Goal: Task Accomplishment & Management: Complete application form

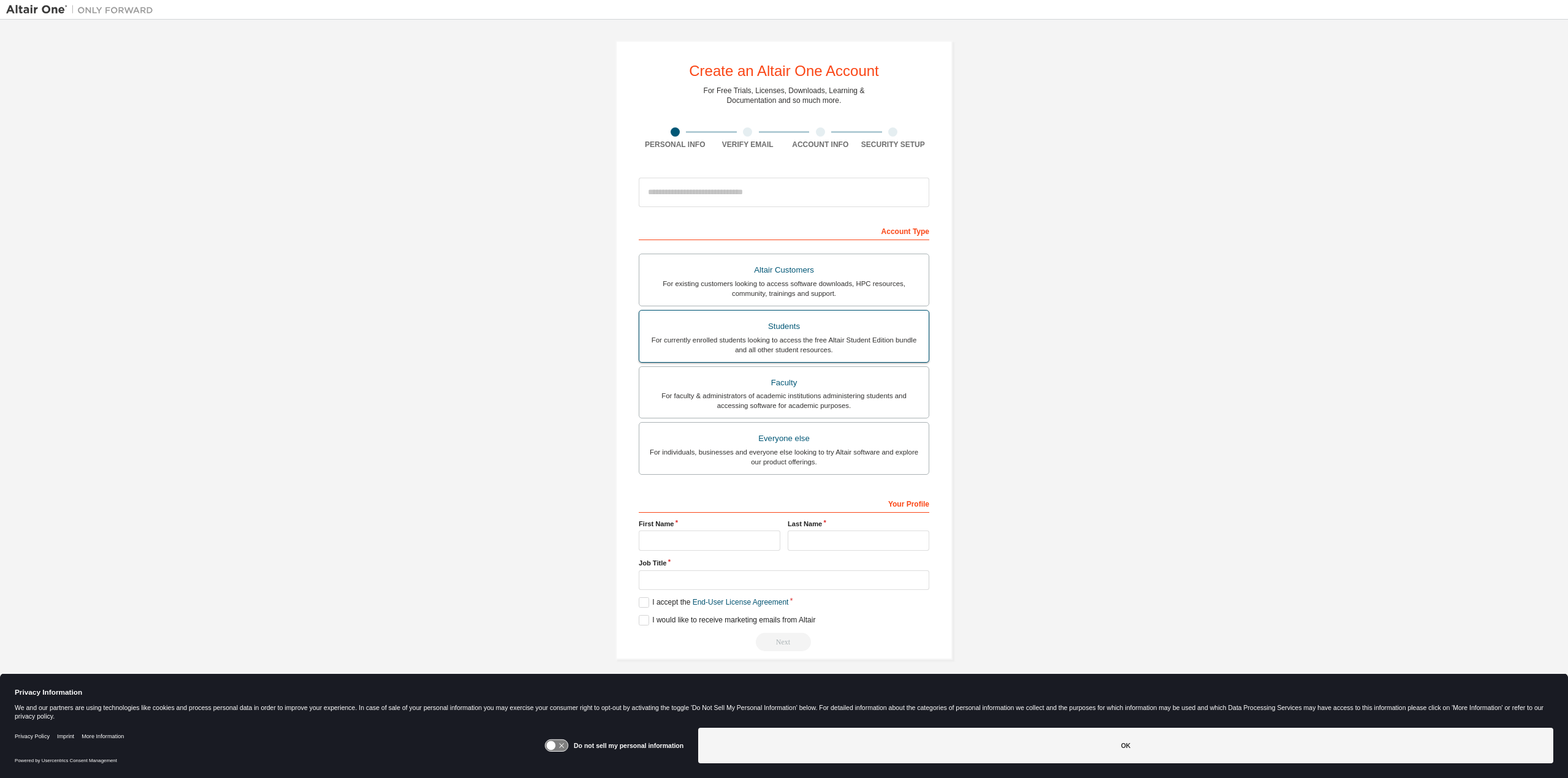
click at [749, 331] on div "Students" at bounding box center [783, 327] width 274 height 17
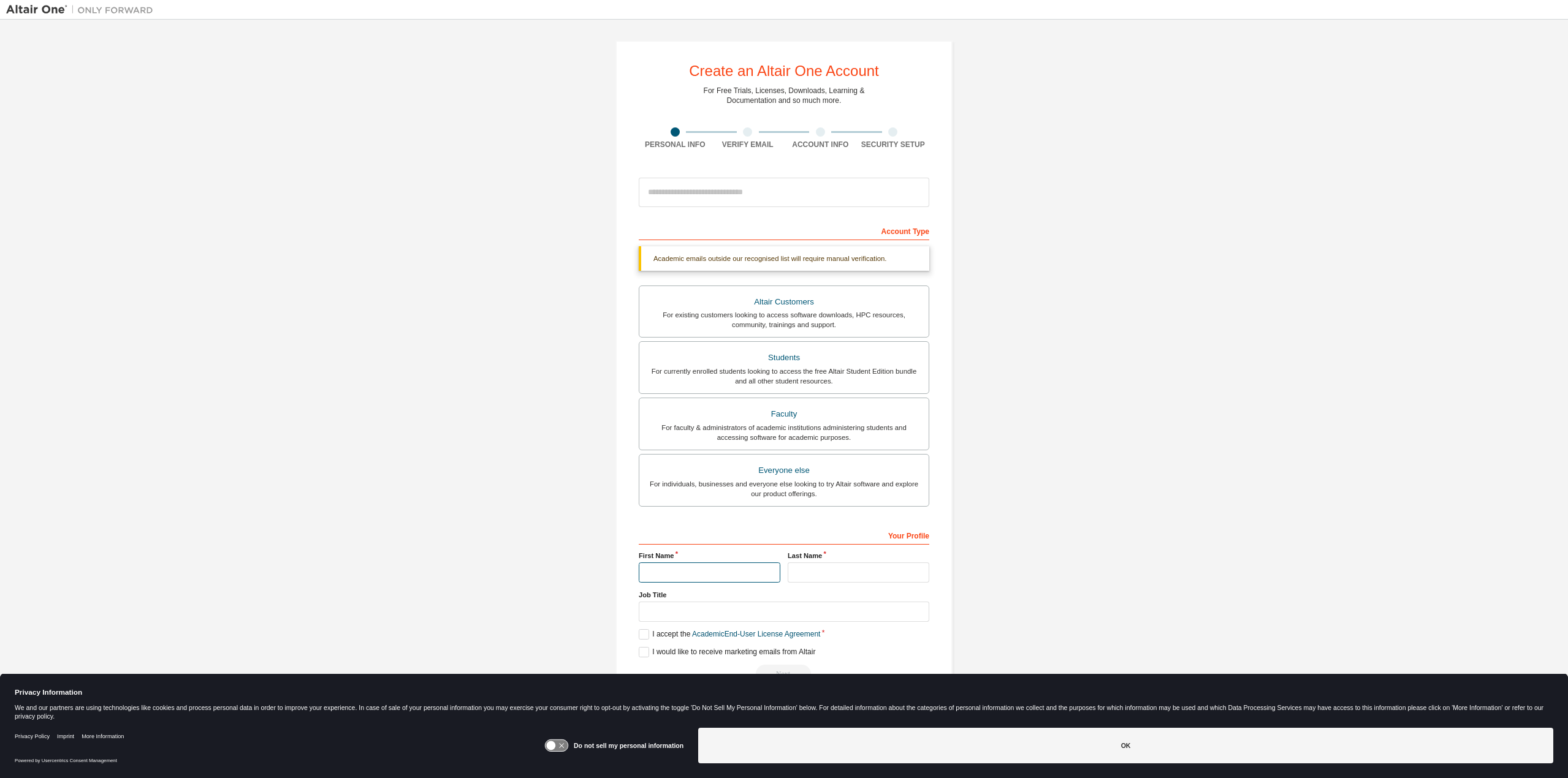
click at [708, 572] on input "text" at bounding box center [709, 573] width 142 height 20
click at [708, 576] on input "text" at bounding box center [709, 573] width 142 height 20
type input "*********"
click at [839, 561] on div "Last Name" at bounding box center [858, 567] width 149 height 32
click at [836, 569] on input "text" at bounding box center [858, 573] width 142 height 20
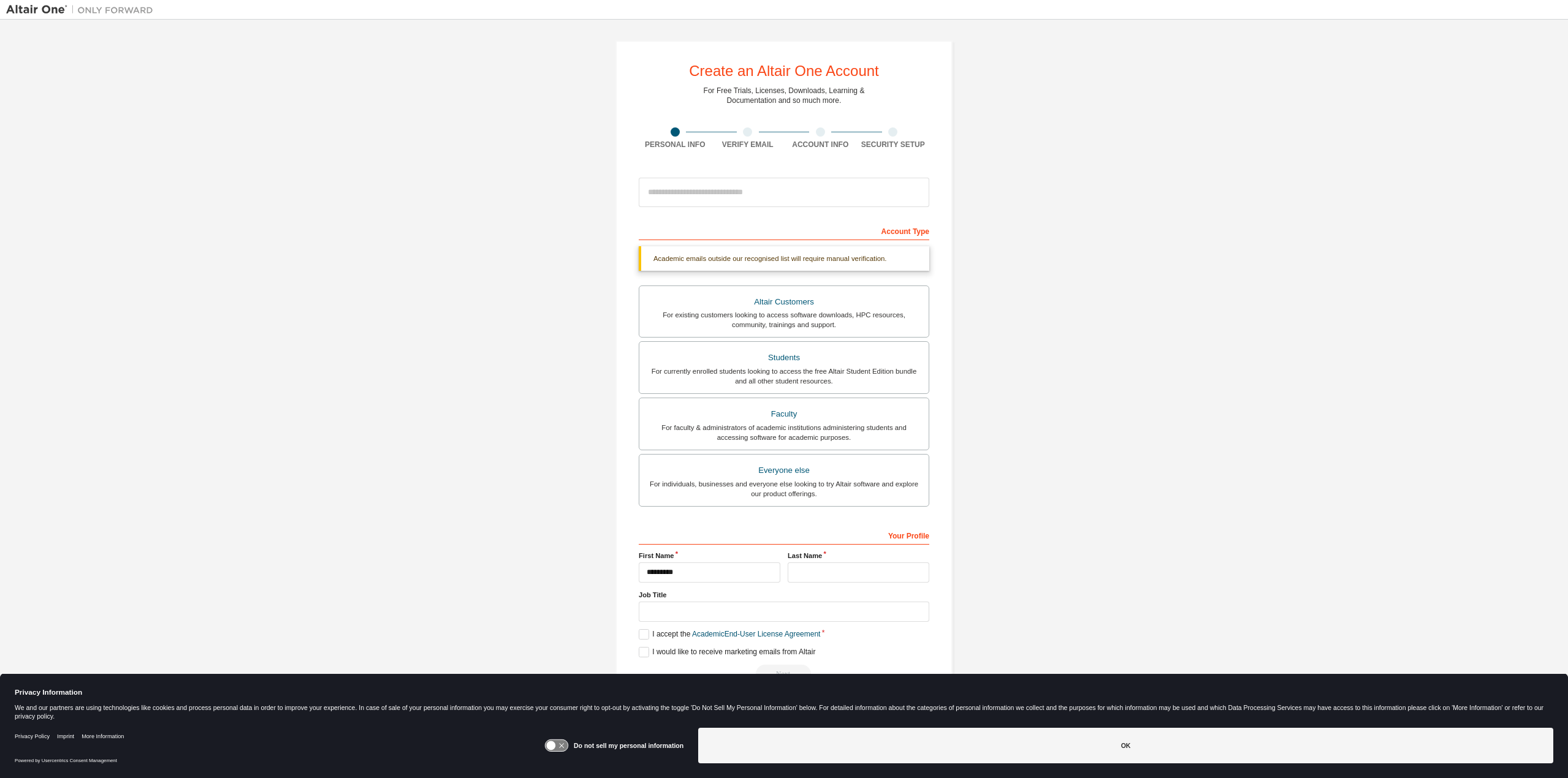
click at [811, 562] on div "Last Name" at bounding box center [858, 567] width 149 height 32
click at [807, 571] on input "text" at bounding box center [858, 573] width 142 height 20
type input "*******"
click at [1131, 485] on div "Create an Altair One Account For Free Trials, Licenses, Downloads, Learning & D…" at bounding box center [784, 366] width 1556 height 681
click at [1090, 456] on div "Create an Altair One Account For Free Trials, Licenses, Downloads, Learning & D…" at bounding box center [784, 366] width 1556 height 681
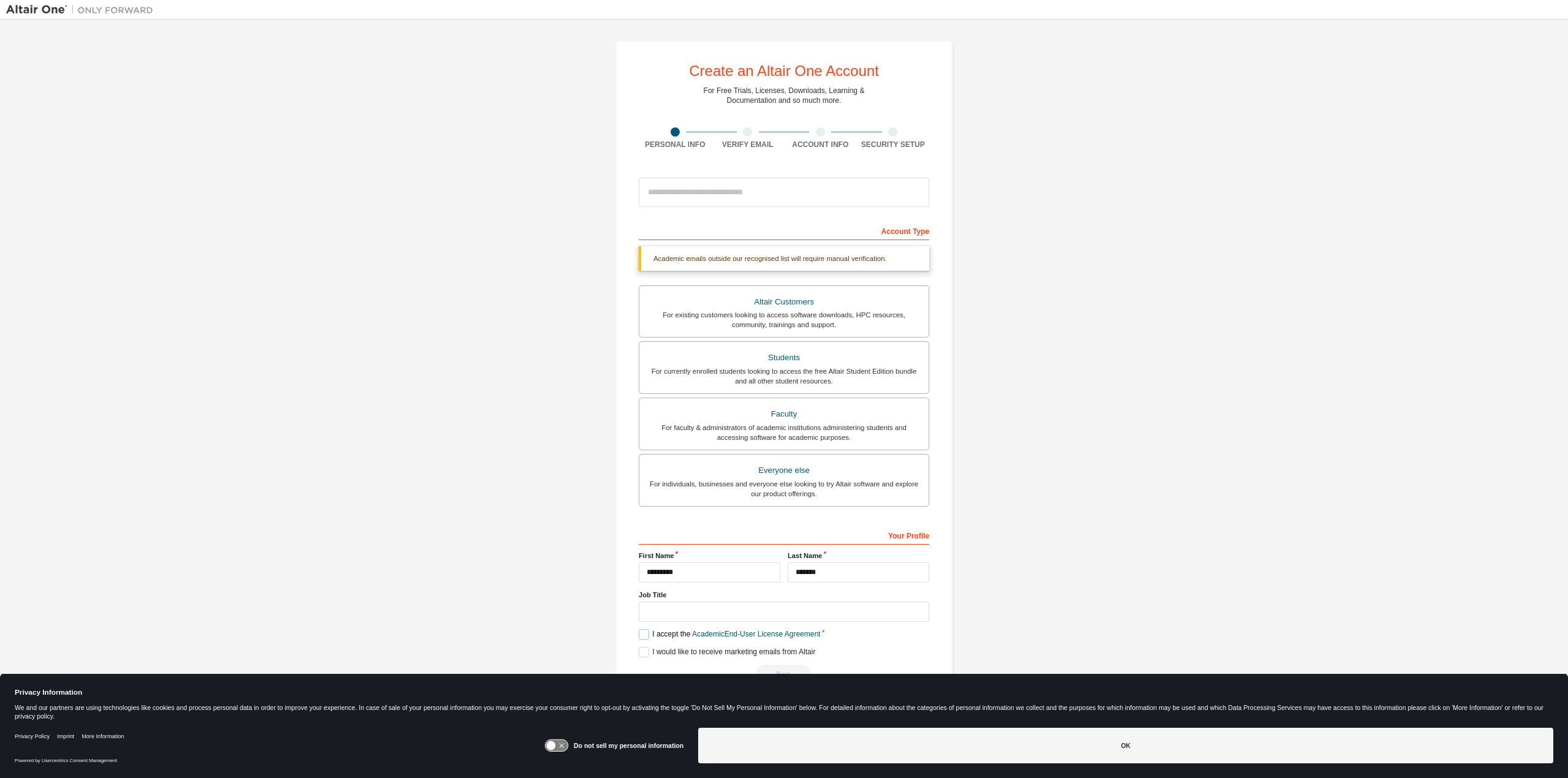
click at [644, 634] on label "I accept the Academic End-User License Agreement" at bounding box center [729, 635] width 181 height 10
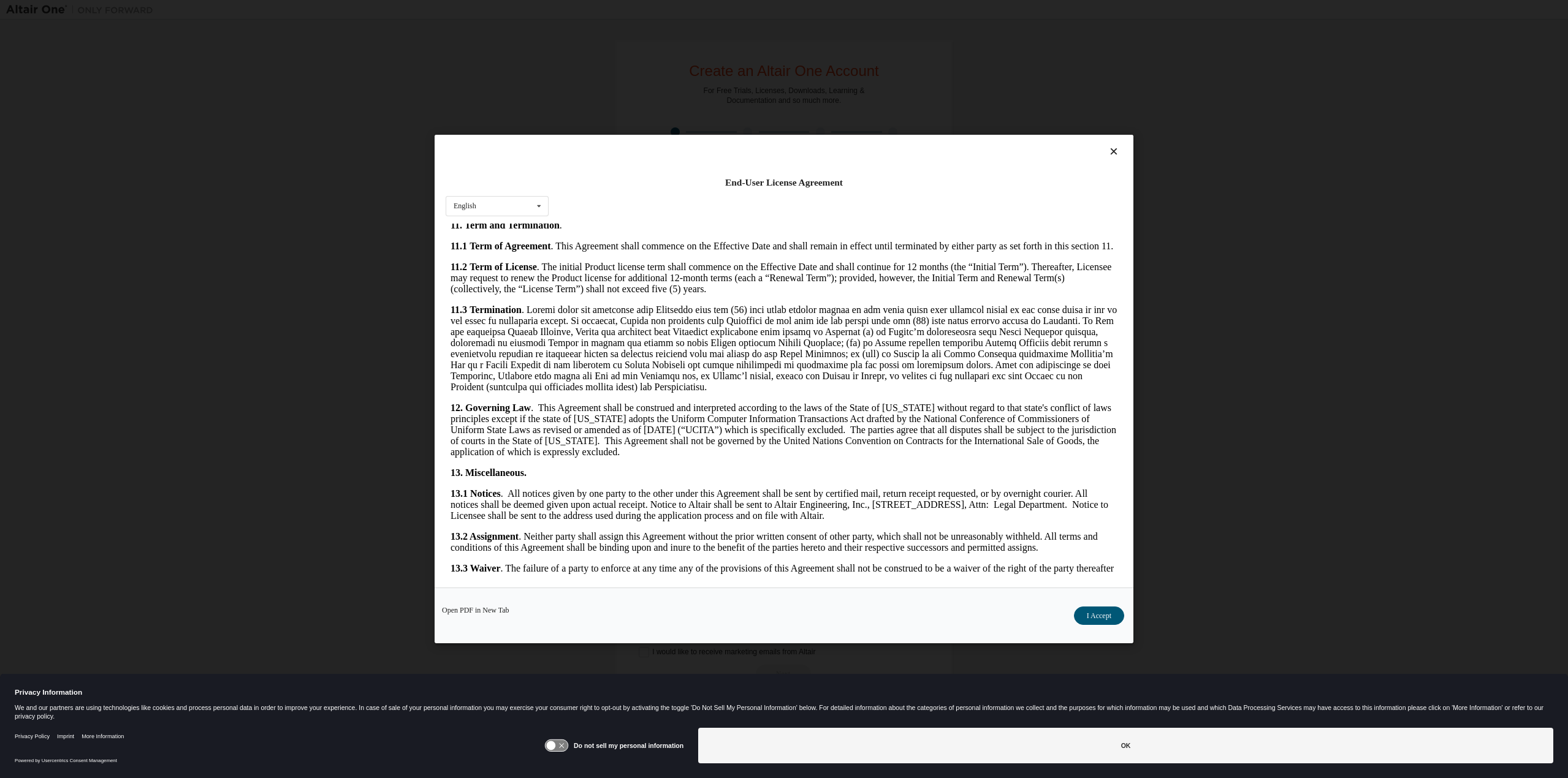
scroll to position [1749, 0]
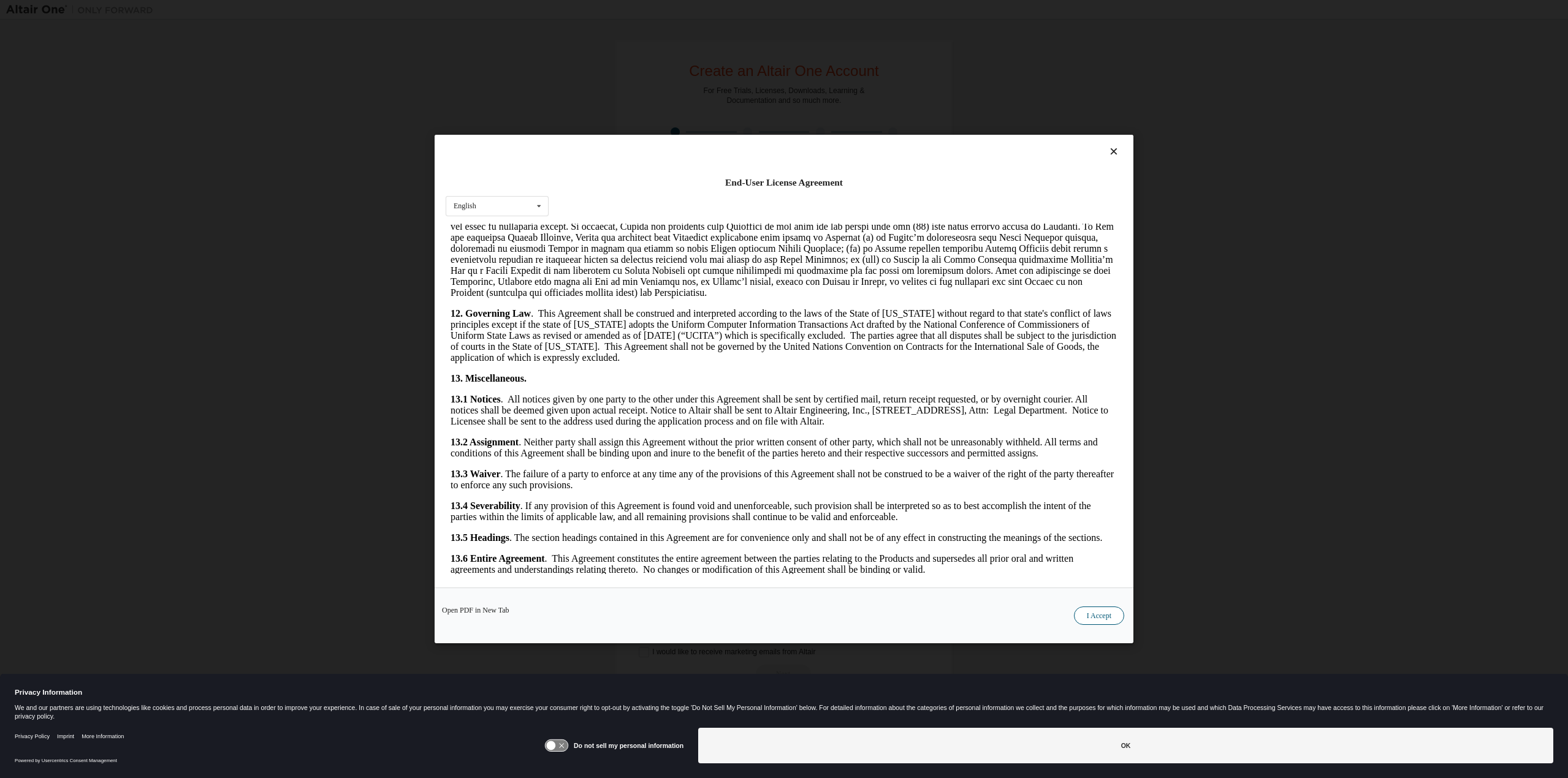
click at [1090, 613] on button "I Accept" at bounding box center [1099, 616] width 50 height 19
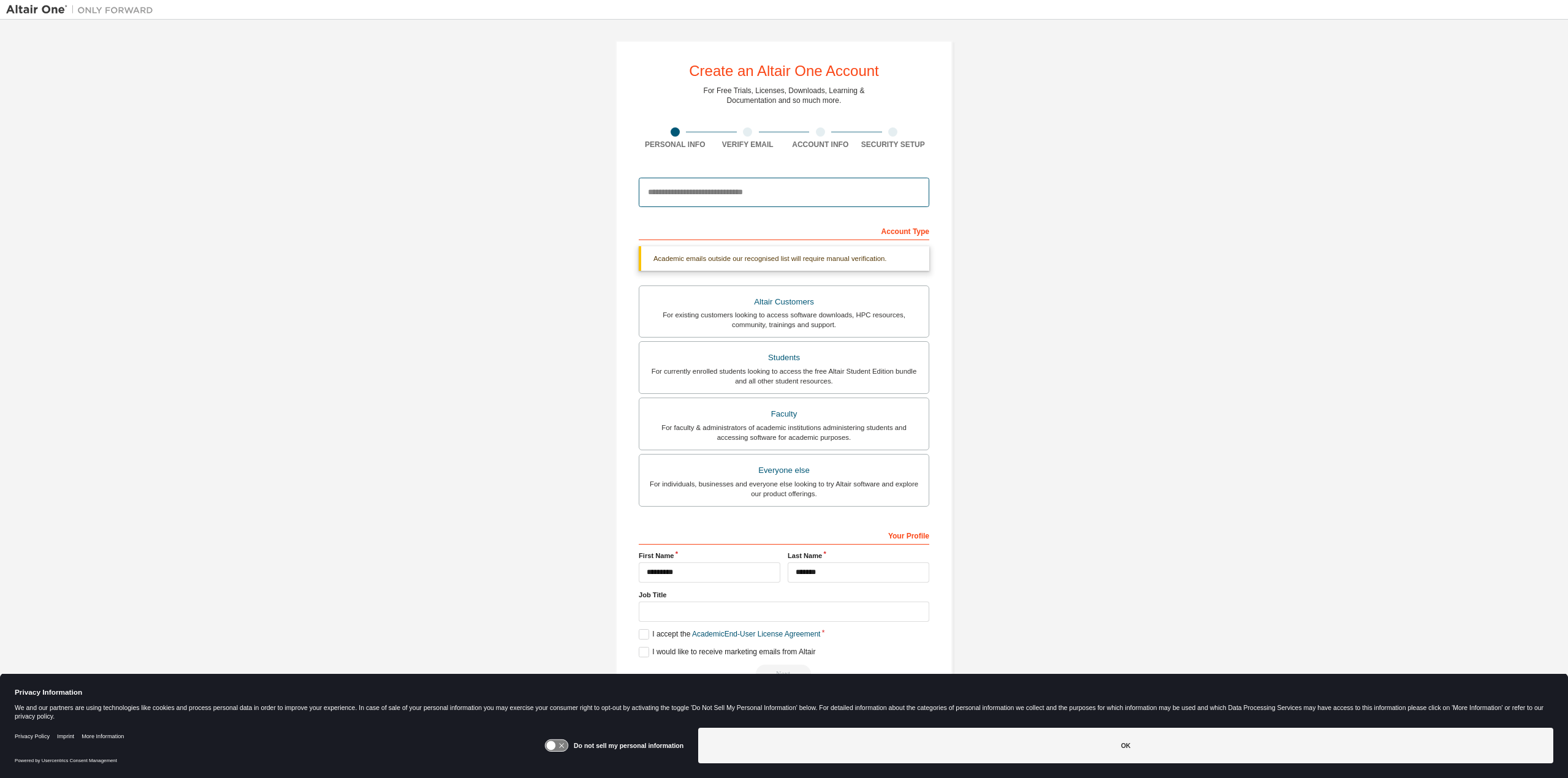
click at [679, 192] on input "email" at bounding box center [784, 192] width 291 height 30
